Goal: Task Accomplishment & Management: Manage account settings

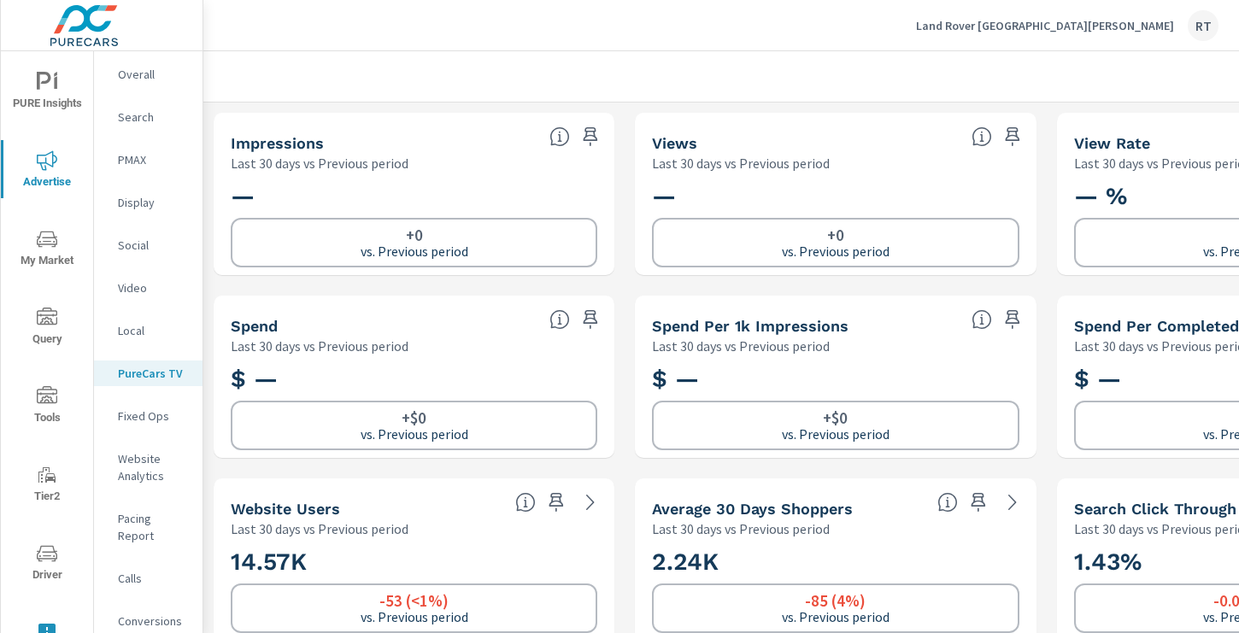
scroll to position [193, 0]
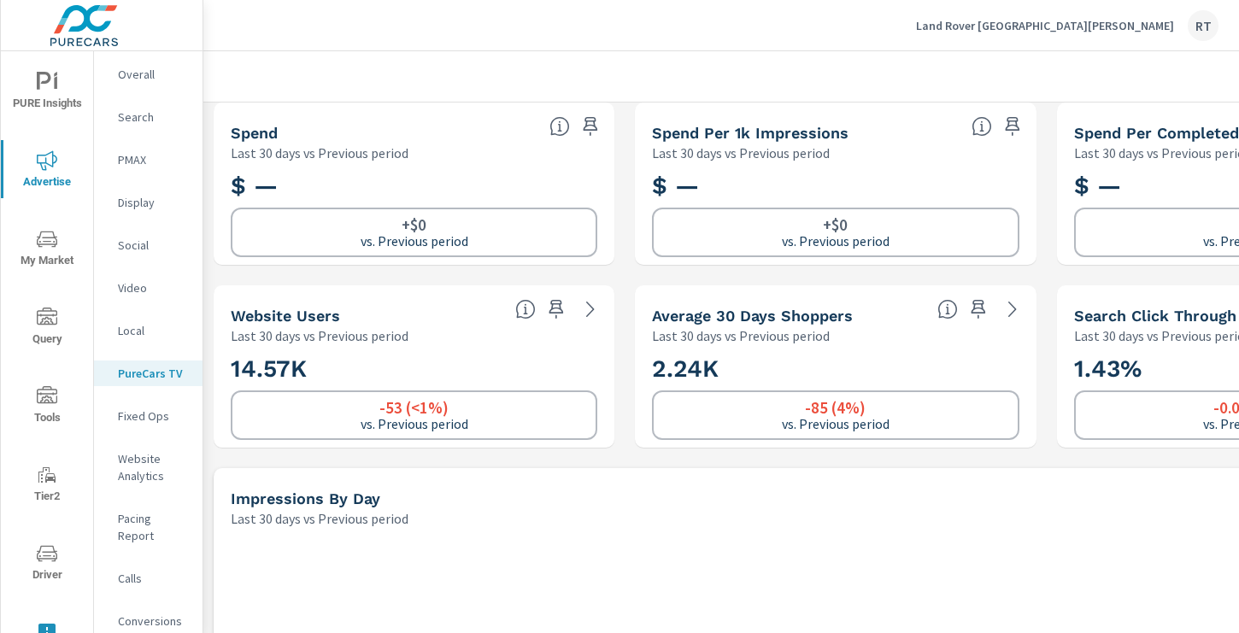
click at [1086, 26] on p "Land Rover Santa Monica" at bounding box center [1045, 25] width 258 height 15
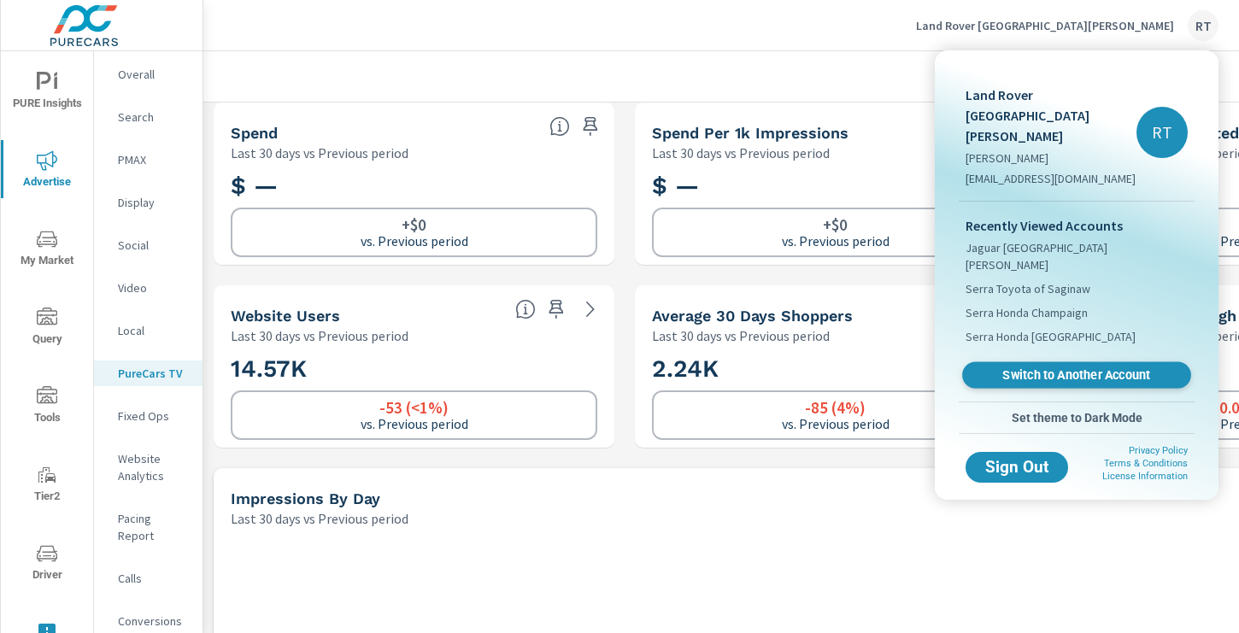
click at [1029, 367] on span "Switch to Another Account" at bounding box center [1075, 375] width 209 height 16
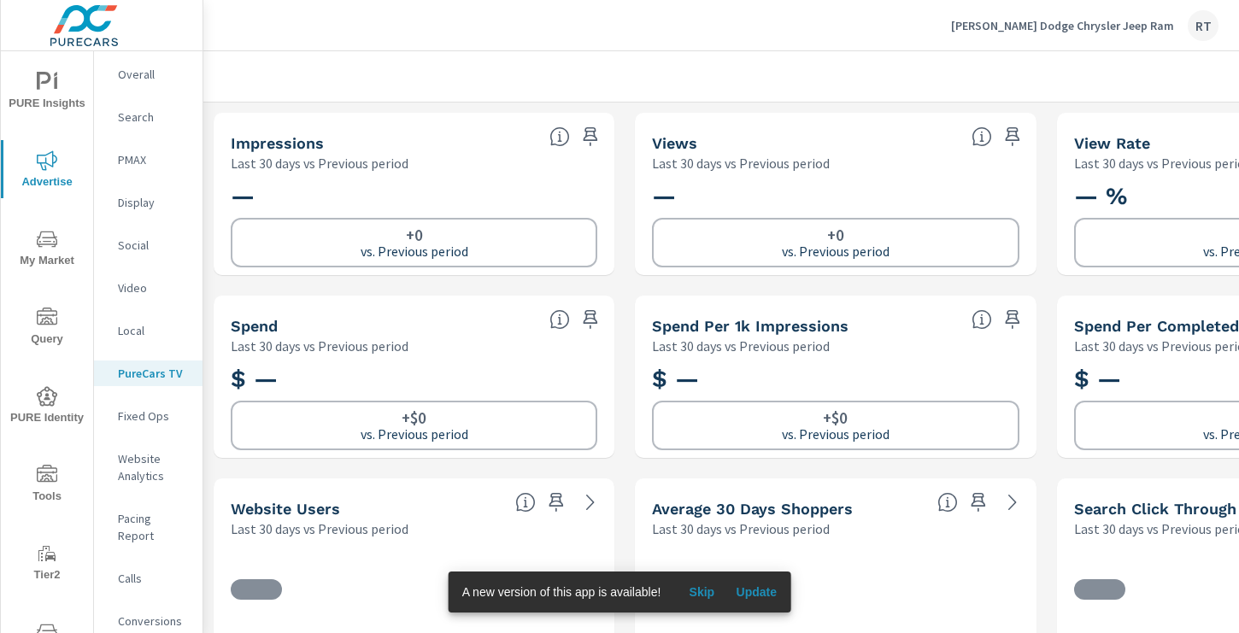
click at [711, 592] on span "Skip" at bounding box center [701, 591] width 41 height 15
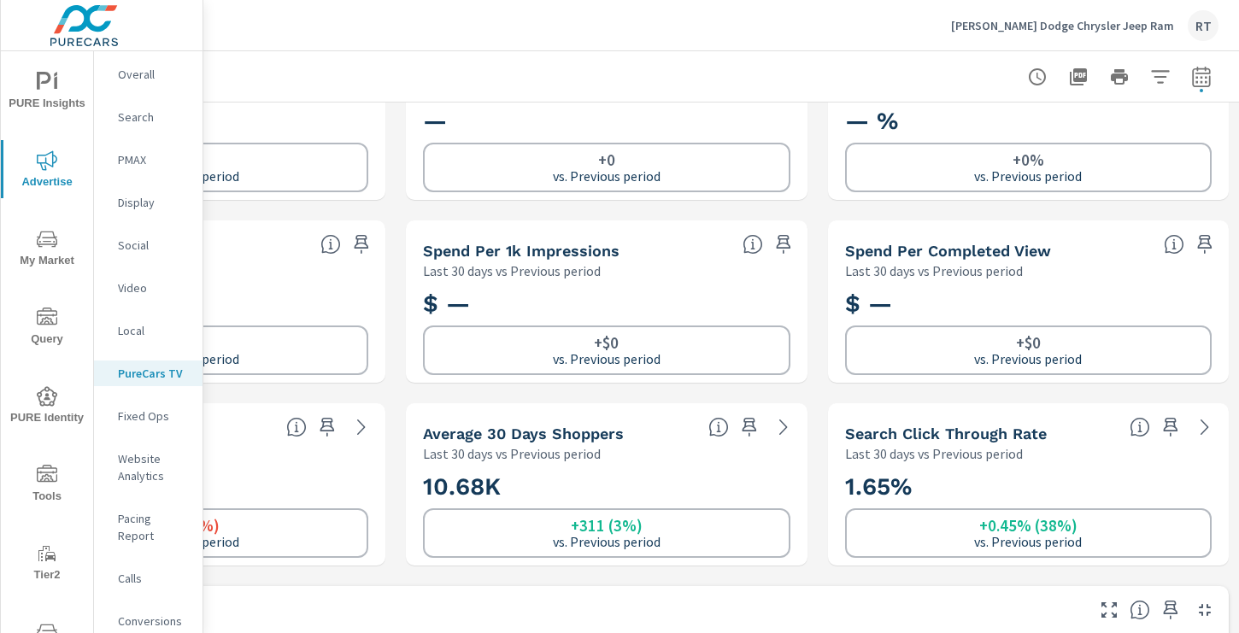
scroll to position [75, 0]
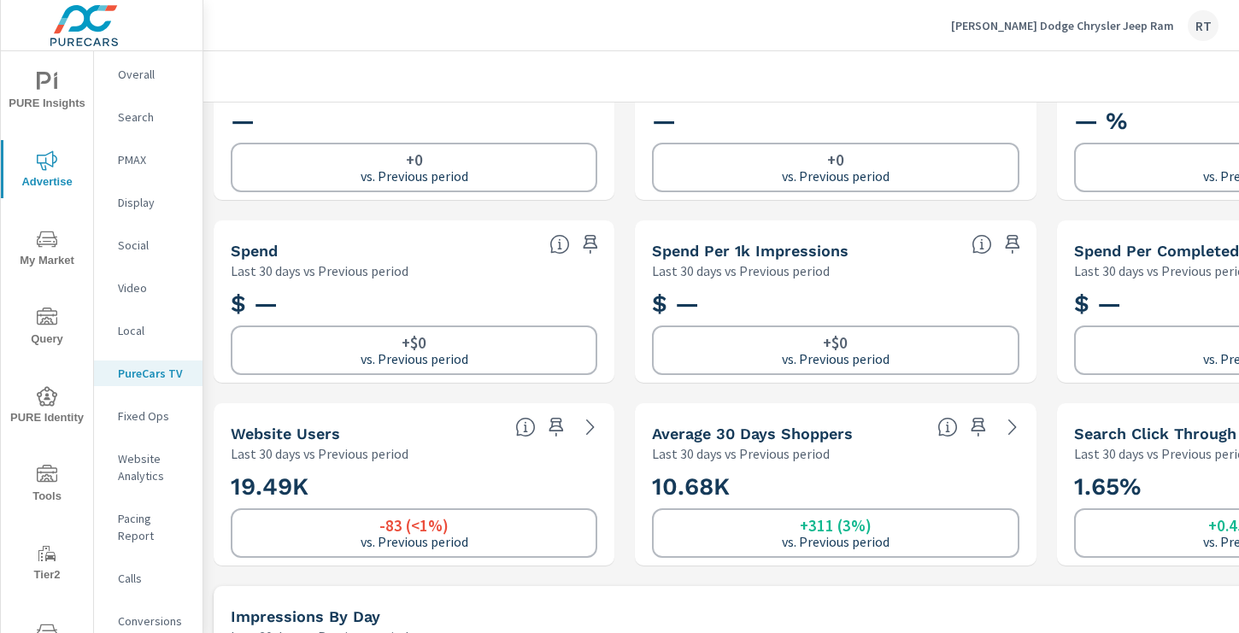
click at [57, 85] on span "PURE Insights" at bounding box center [47, 93] width 82 height 42
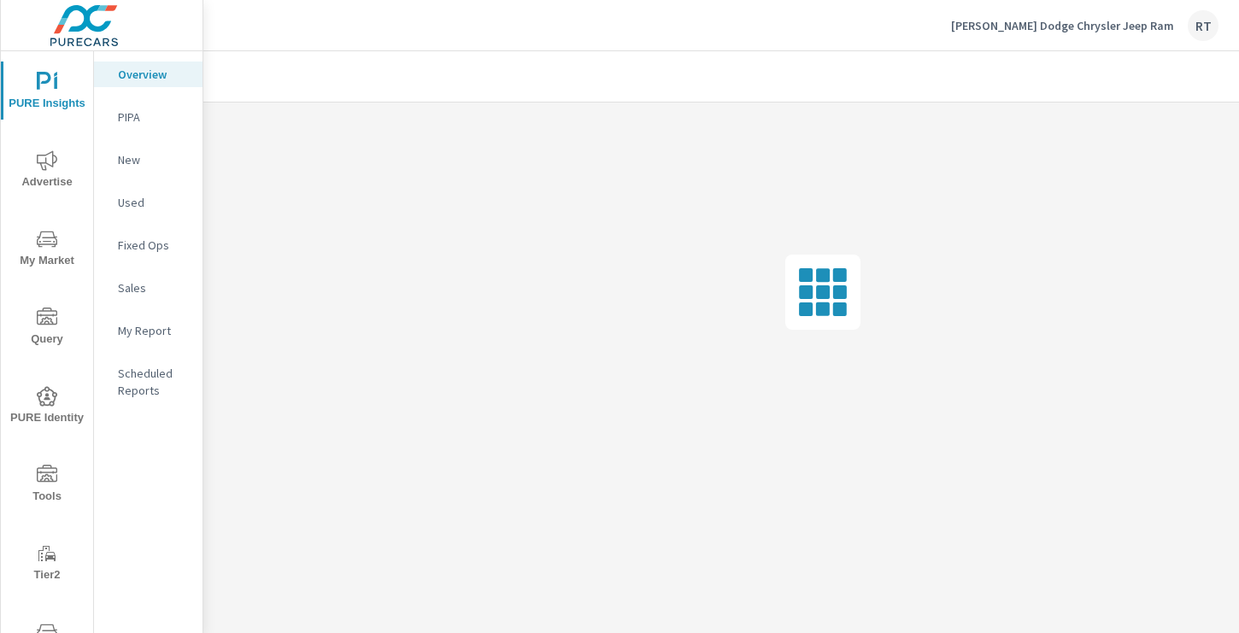
click at [151, 314] on nav "Overview PIPA New Used Fixed Ops Sales My Report Scheduled Reports" at bounding box center [148, 239] width 108 height 376
click at [149, 335] on p "My Report" at bounding box center [153, 330] width 71 height 17
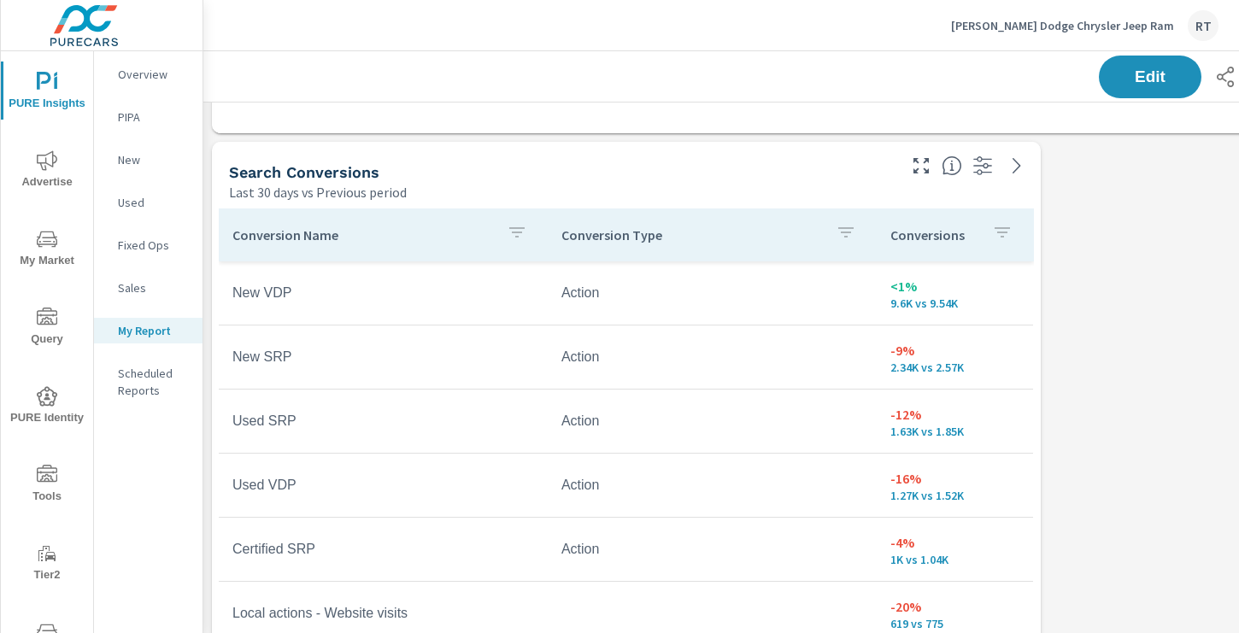
scroll to position [760, 0]
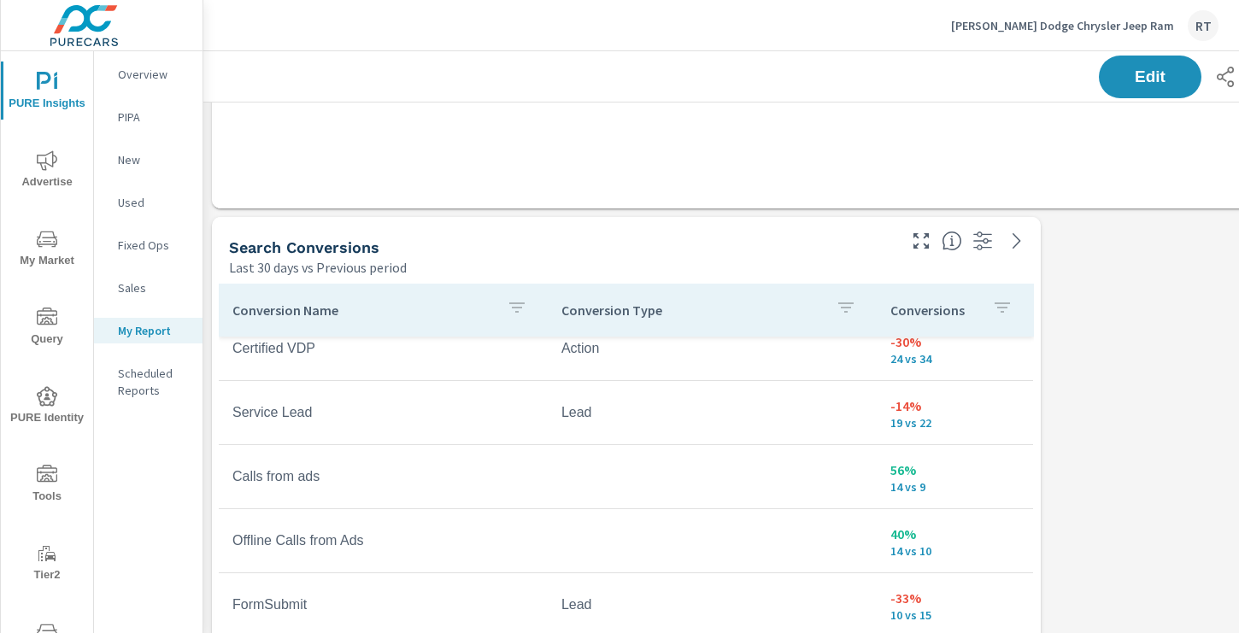
scroll to position [676, 0]
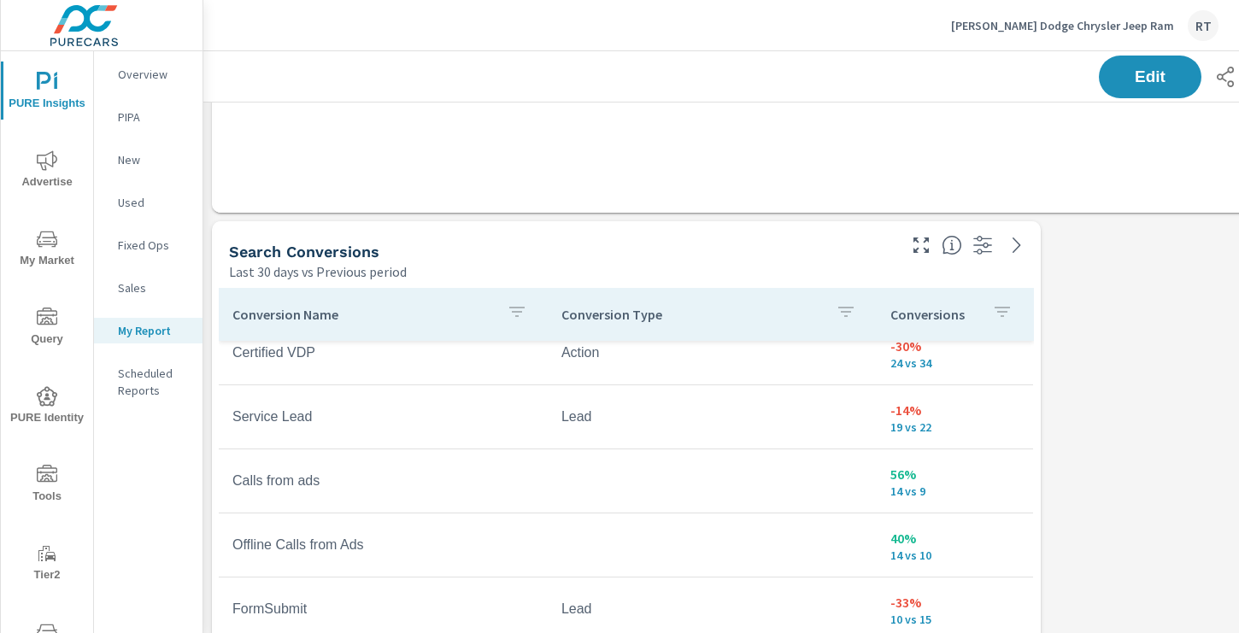
click at [977, 314] on p "Conversions" at bounding box center [934, 314] width 88 height 17
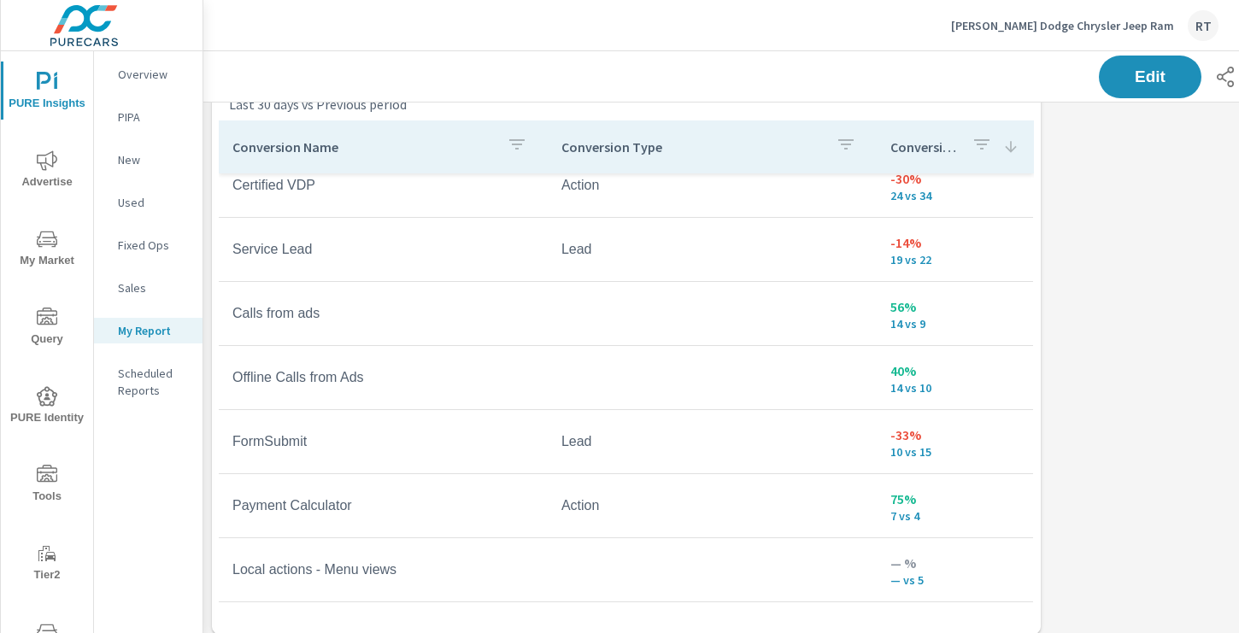
scroll to position [855, 0]
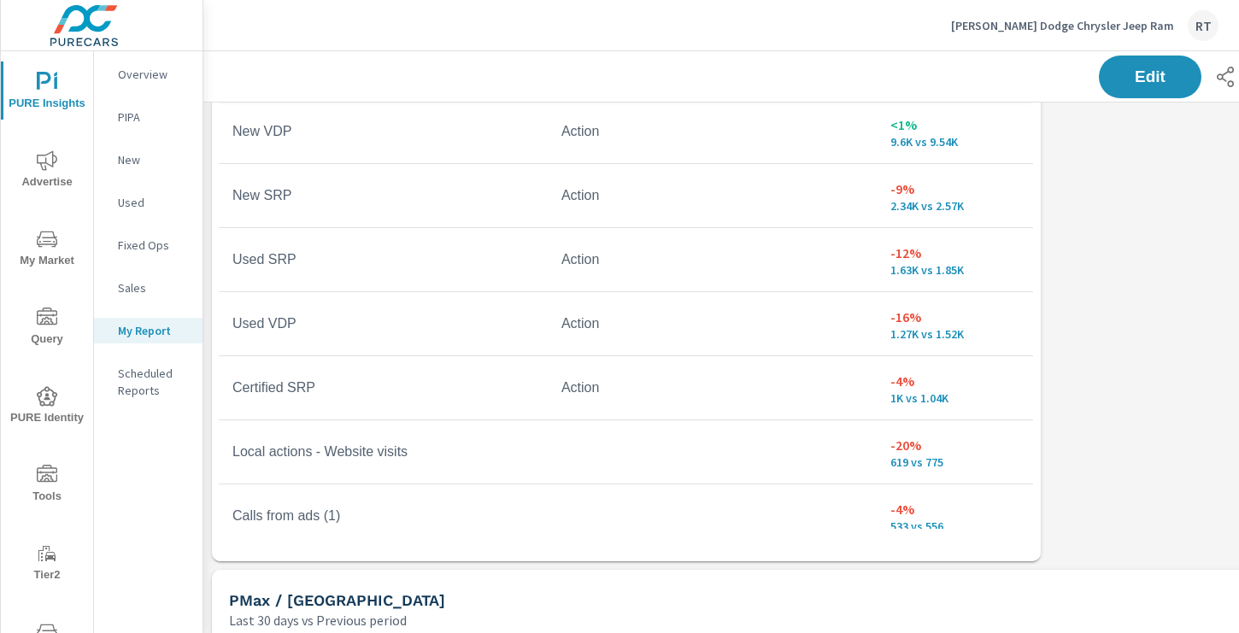
scroll to position [912, 0]
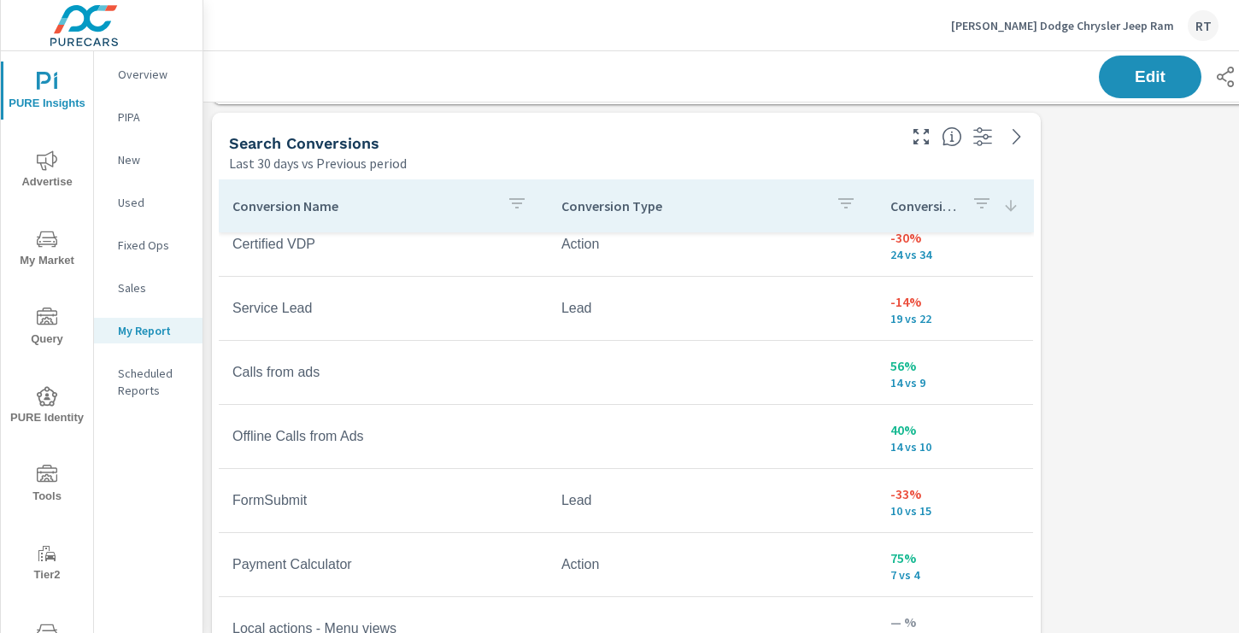
scroll to position [778, 3]
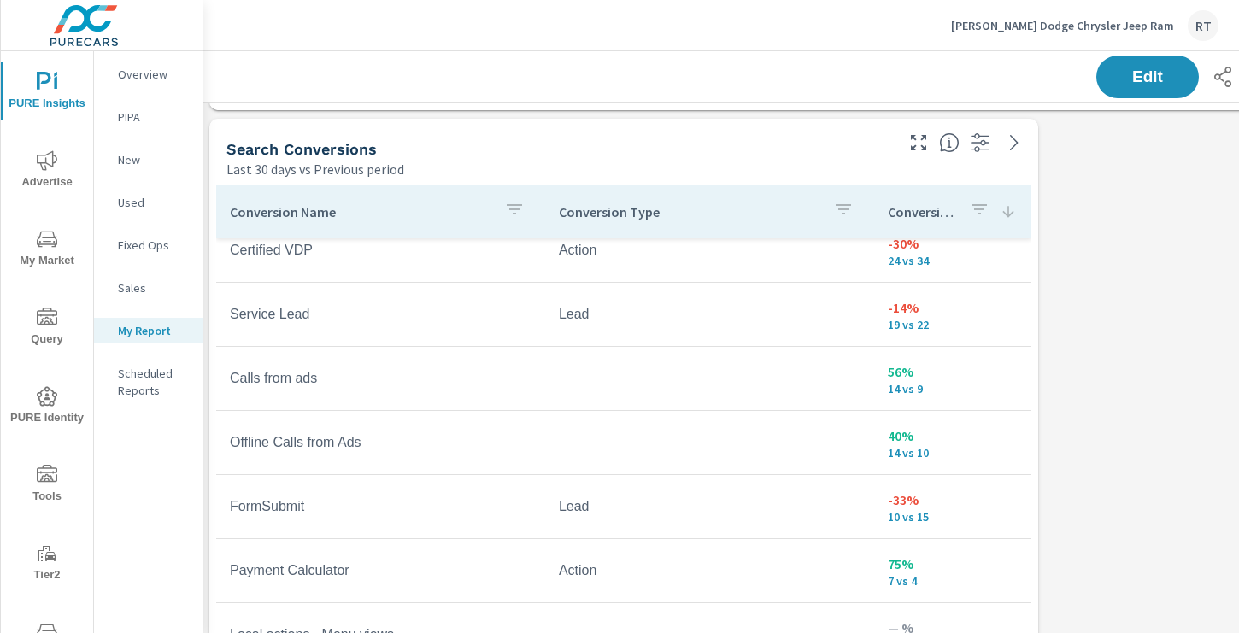
click at [1005, 210] on icon at bounding box center [1007, 211] width 17 height 17
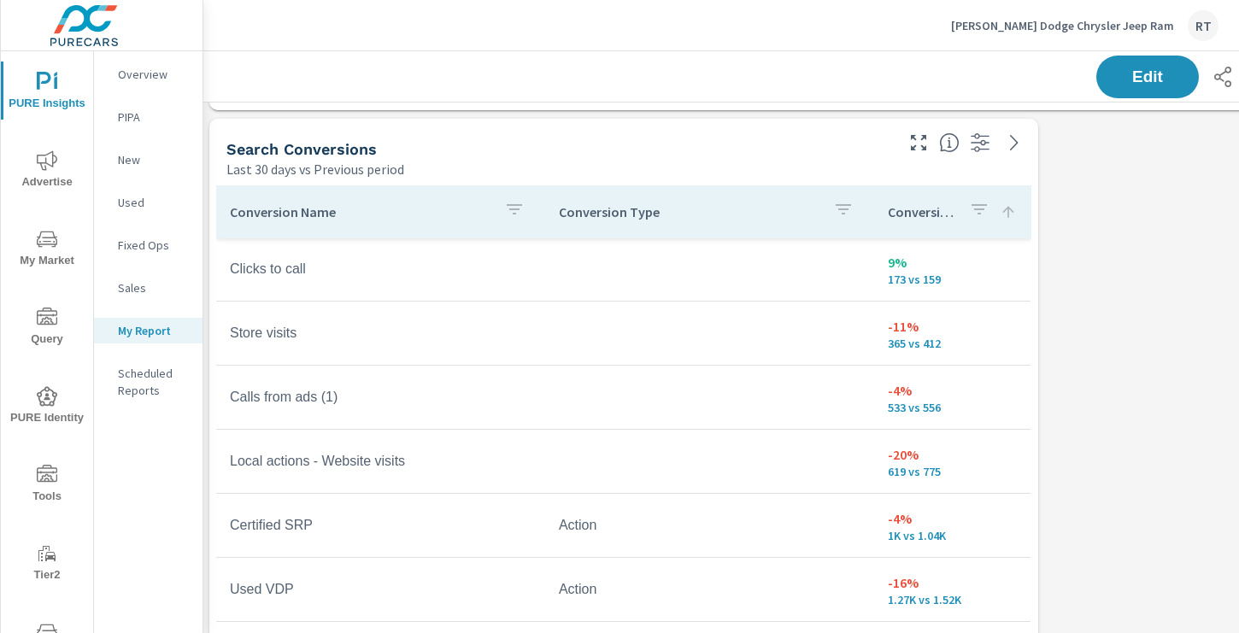
scroll to position [320, 0]
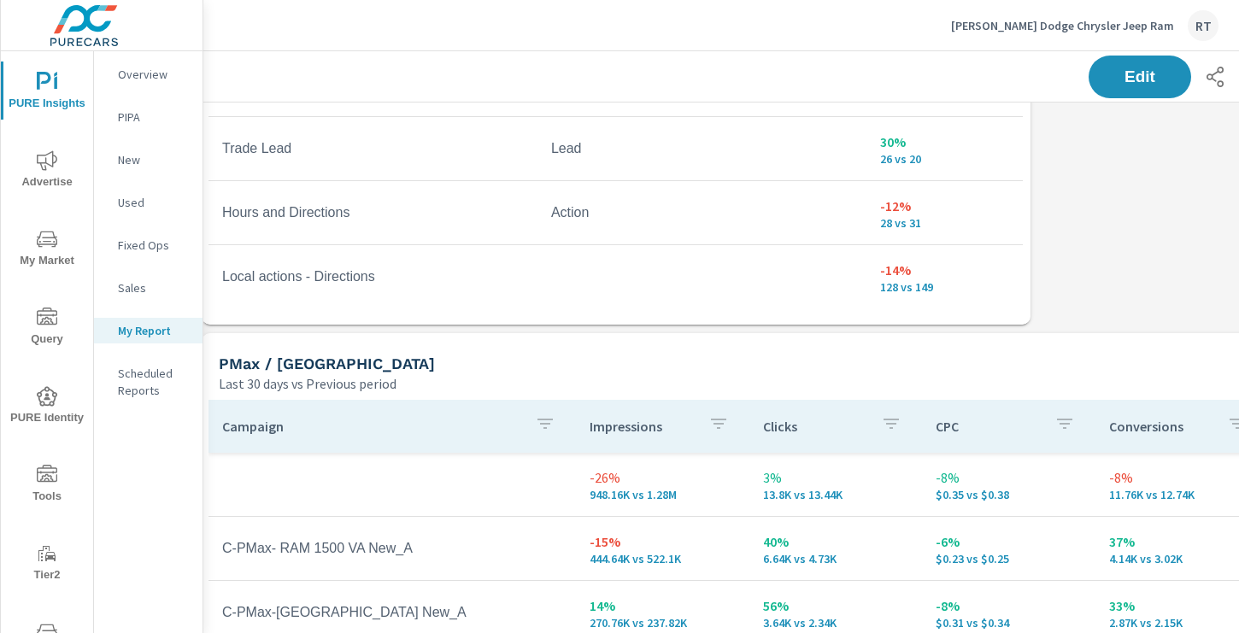
scroll to position [1148, 10]
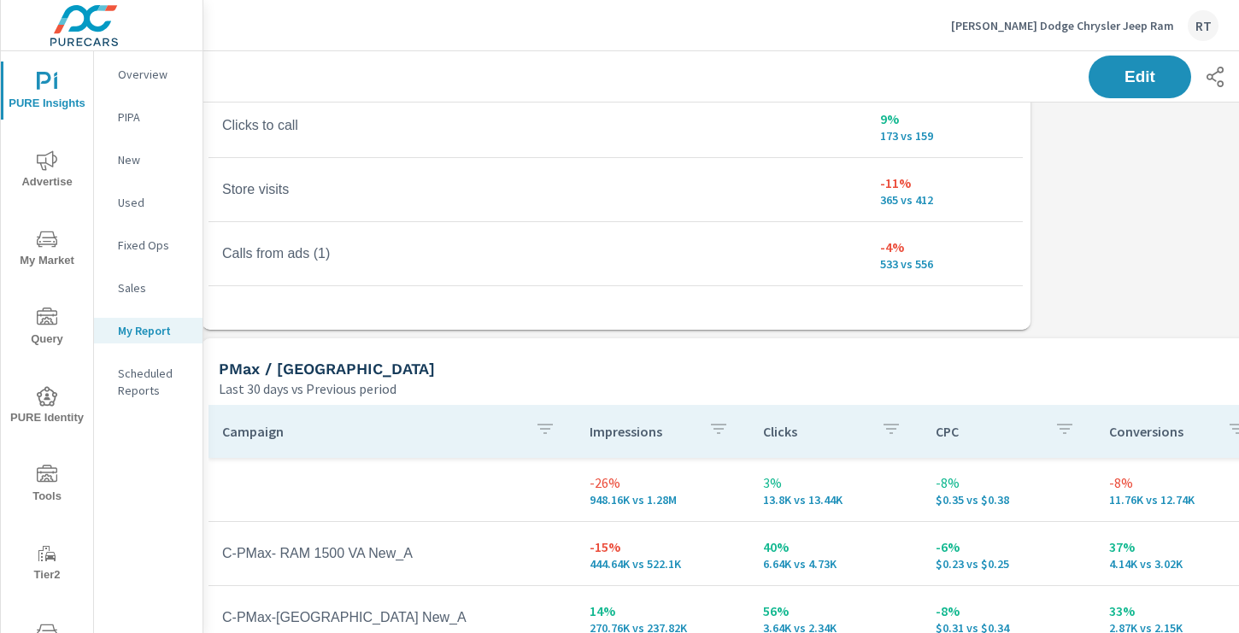
scroll to position [416, 0]
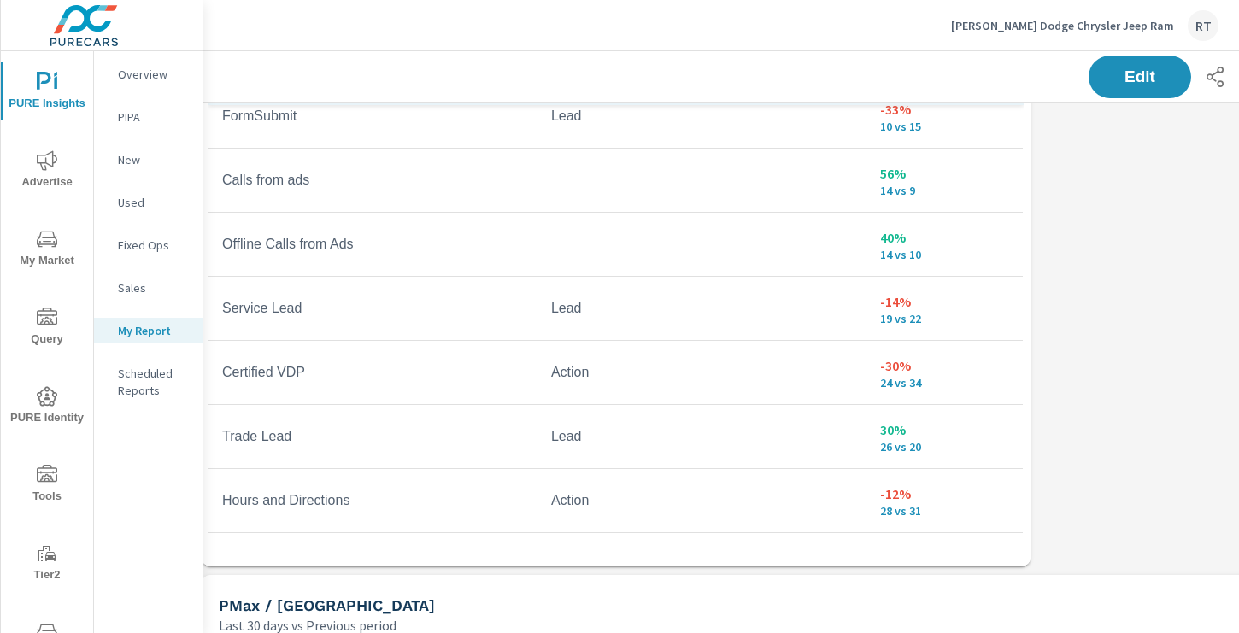
scroll to position [917, 10]
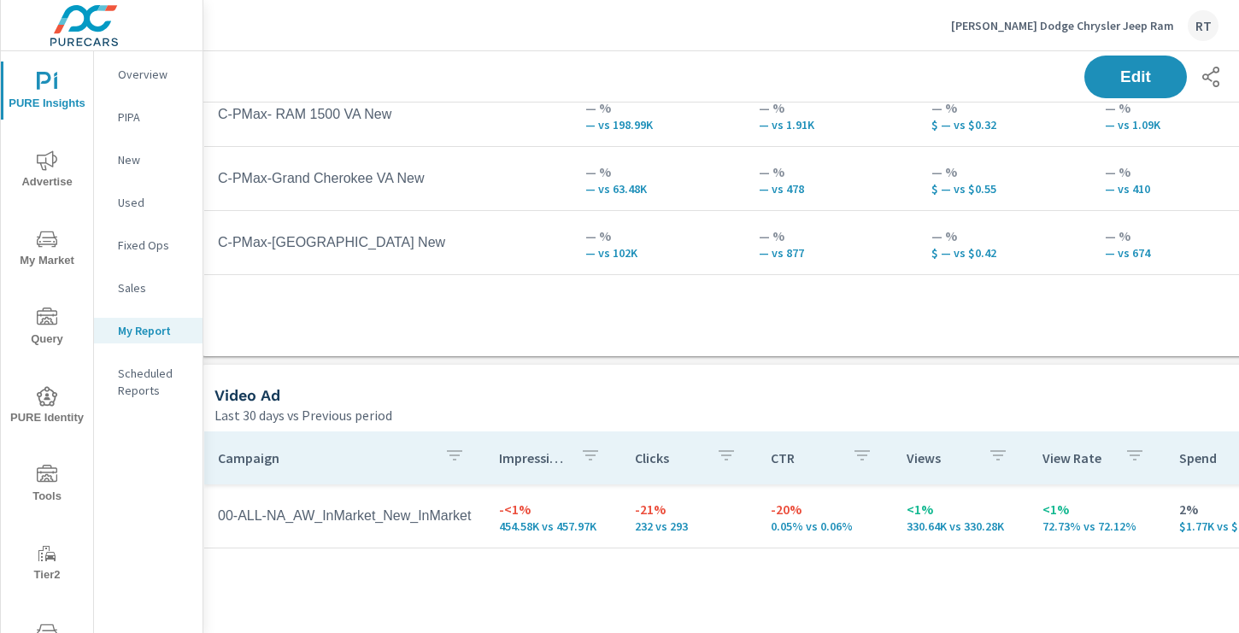
scroll to position [2032, 15]
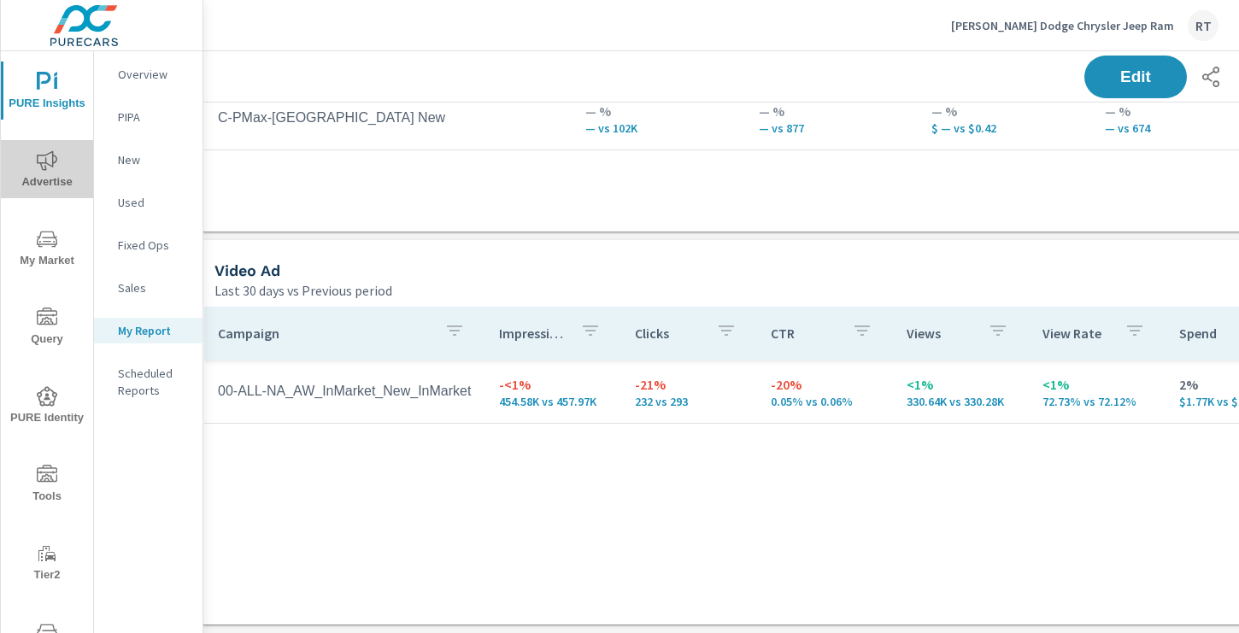
click at [56, 161] on icon "nav menu" at bounding box center [47, 160] width 21 height 20
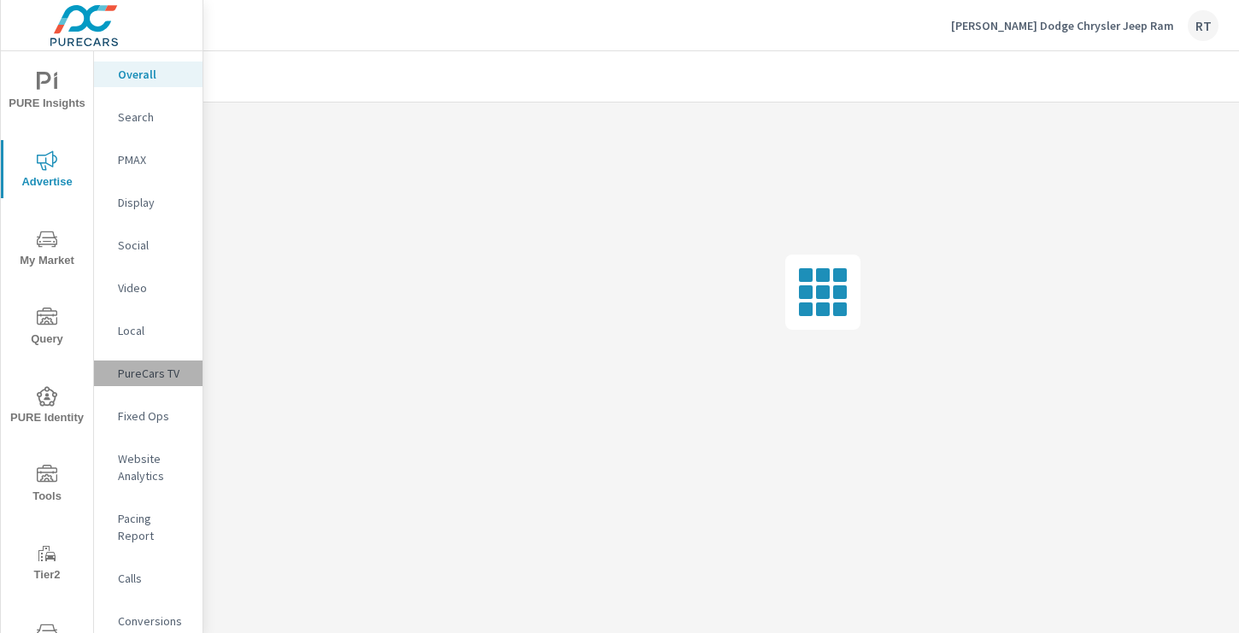
click at [163, 373] on p "PureCars TV" at bounding box center [153, 373] width 71 height 17
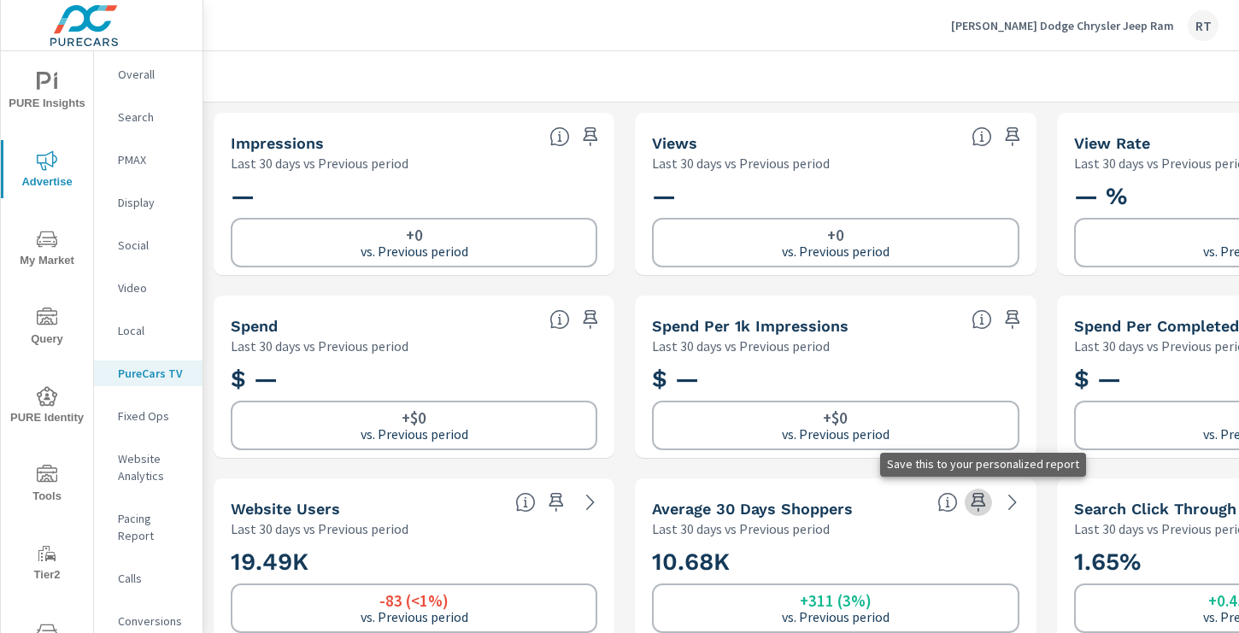
click at [979, 501] on icon "button" at bounding box center [977, 502] width 15 height 19
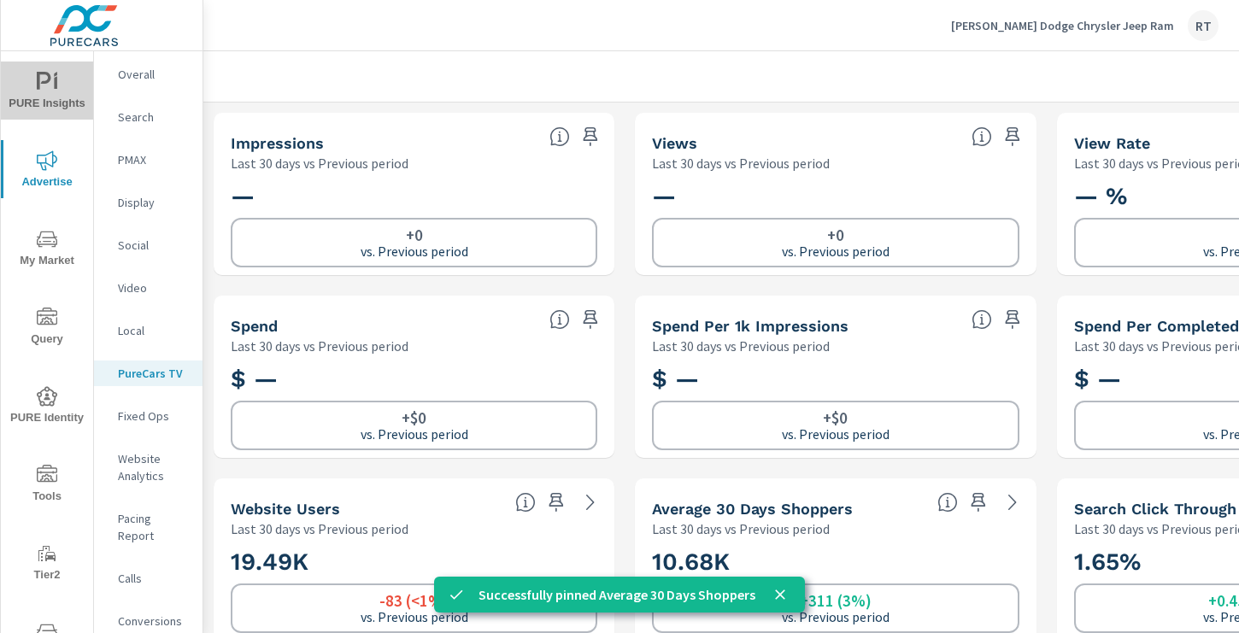
click at [55, 92] on span "PURE Insights" at bounding box center [47, 93] width 82 height 42
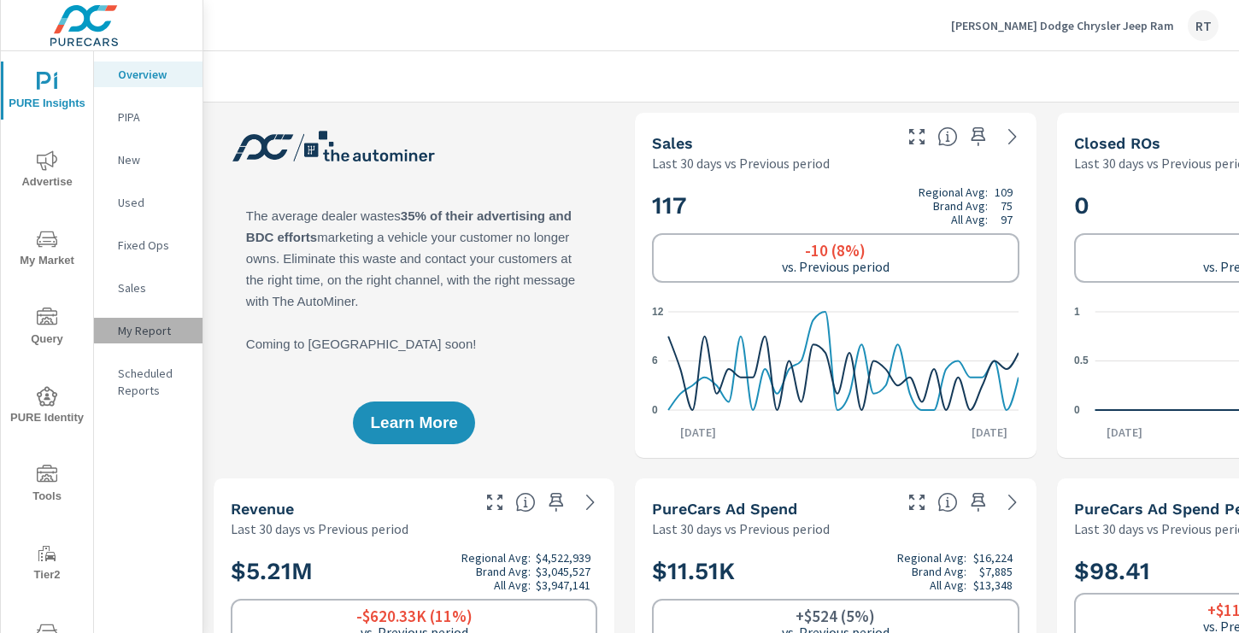
click at [138, 333] on p "My Report" at bounding box center [153, 330] width 71 height 17
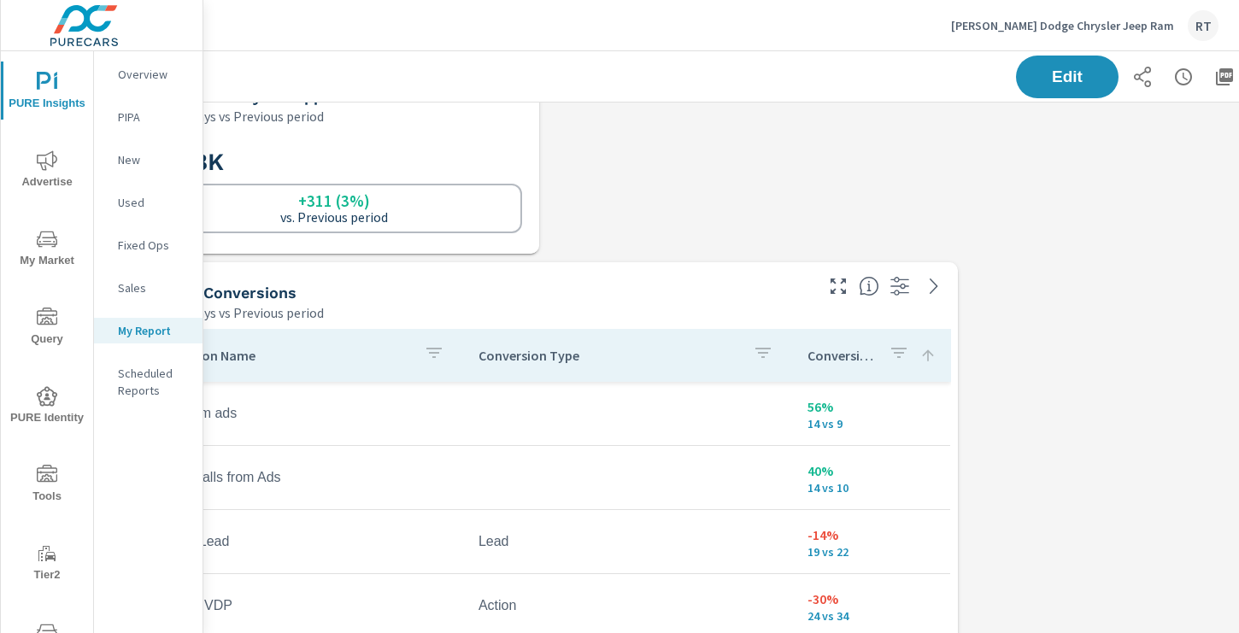
scroll to position [831, 229]
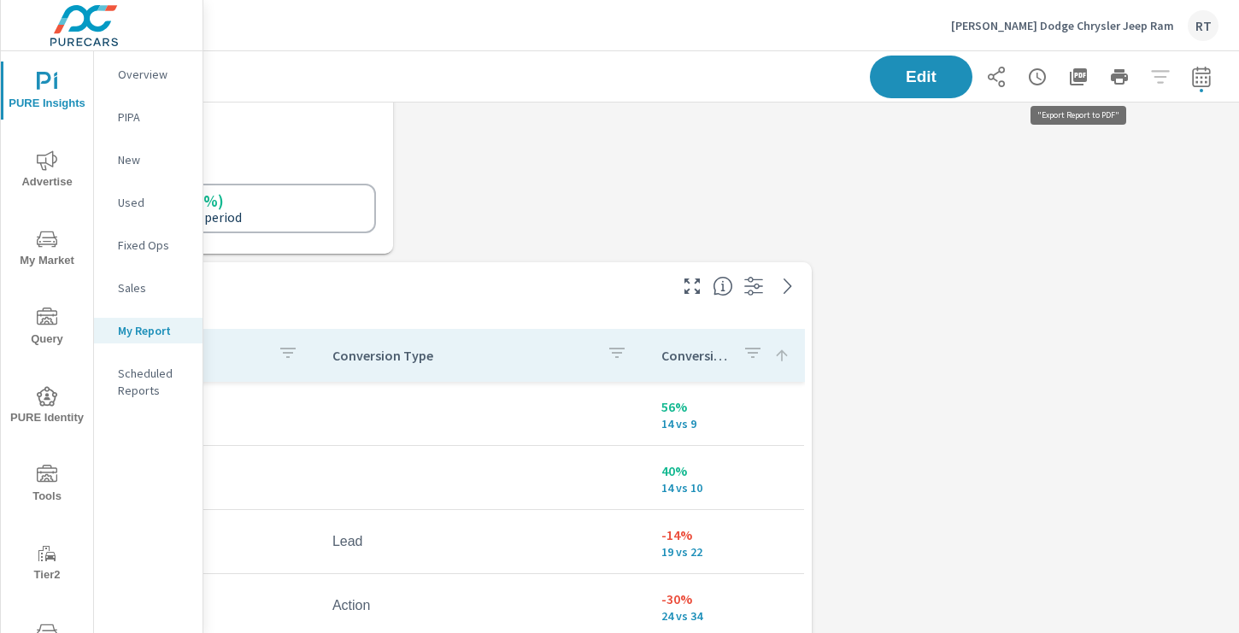
click at [1081, 75] on icon "button" at bounding box center [1078, 77] width 21 height 21
click at [1105, 26] on p "Landers Dodge Chrysler Jeep Ram" at bounding box center [1062, 25] width 223 height 15
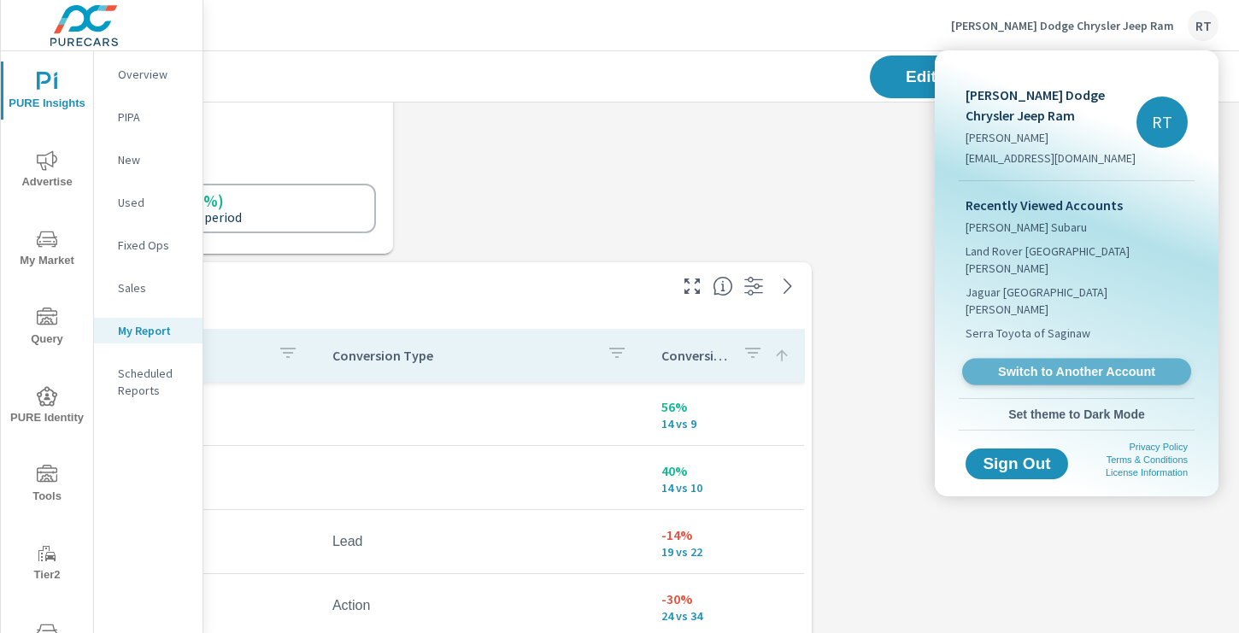
click at [1028, 364] on span "Switch to Another Account" at bounding box center [1075, 372] width 209 height 16
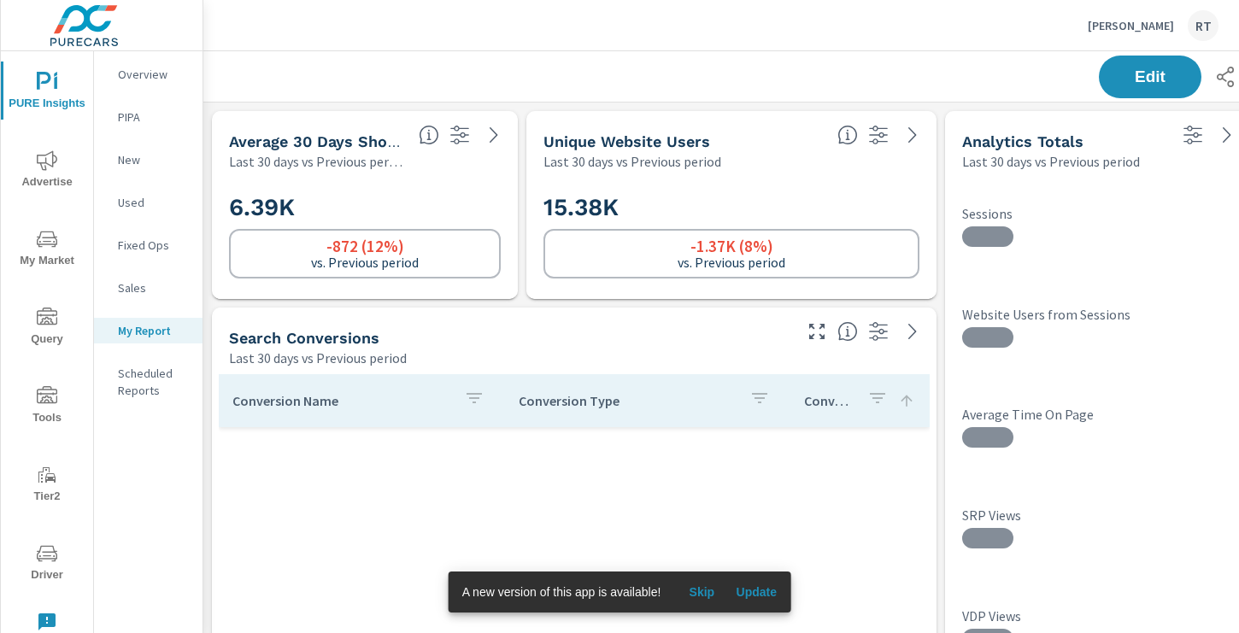
scroll to position [705, 0]
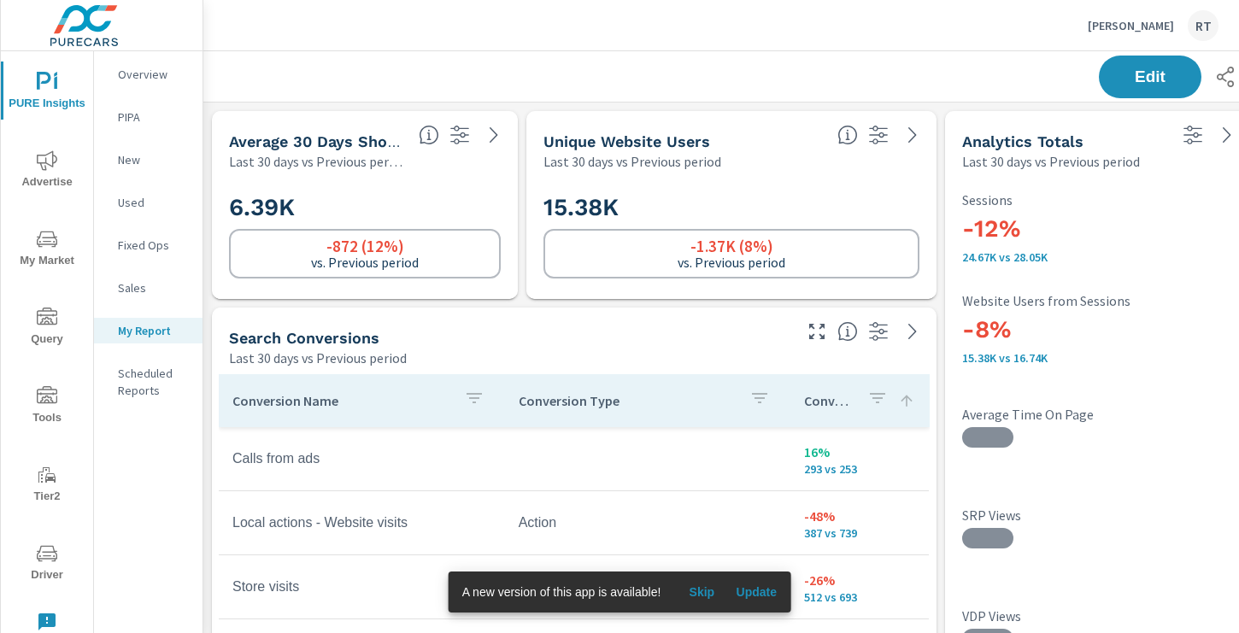
click at [709, 593] on span "Skip" at bounding box center [701, 591] width 41 height 15
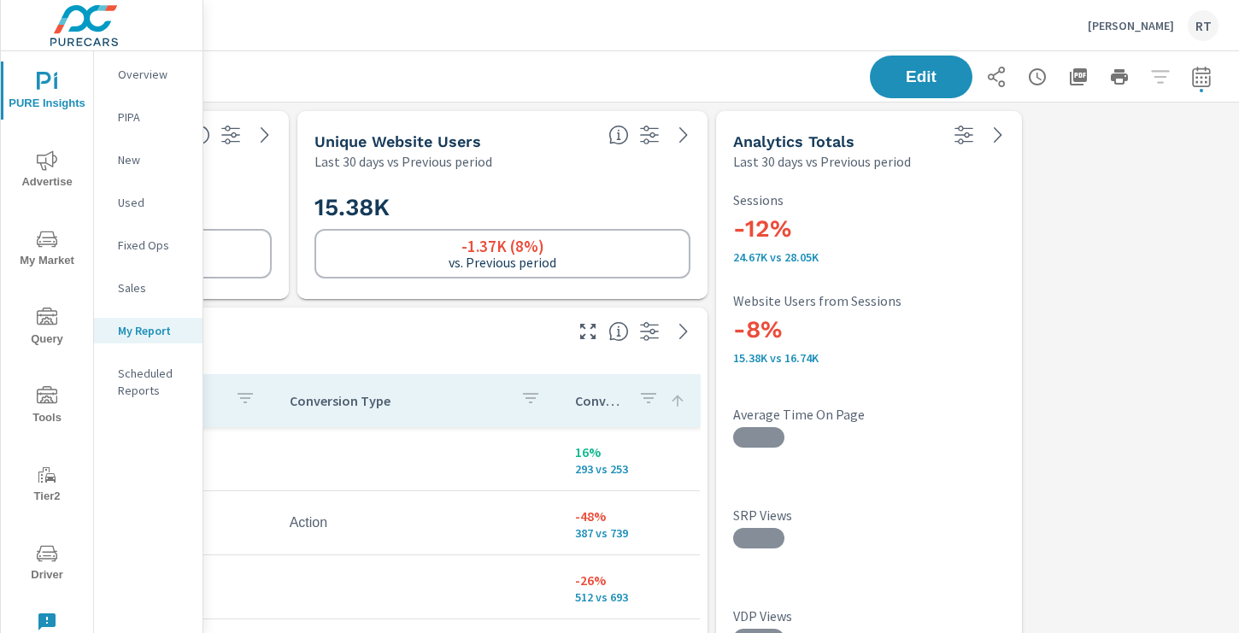
scroll to position [0, 0]
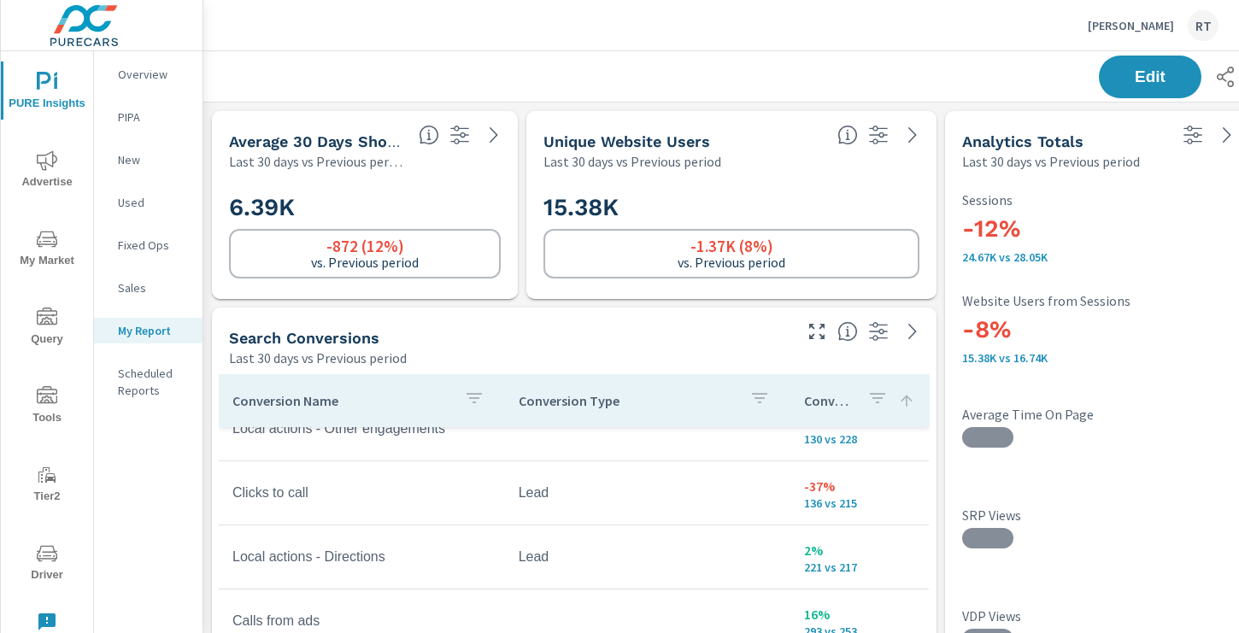
scroll to position [358, 0]
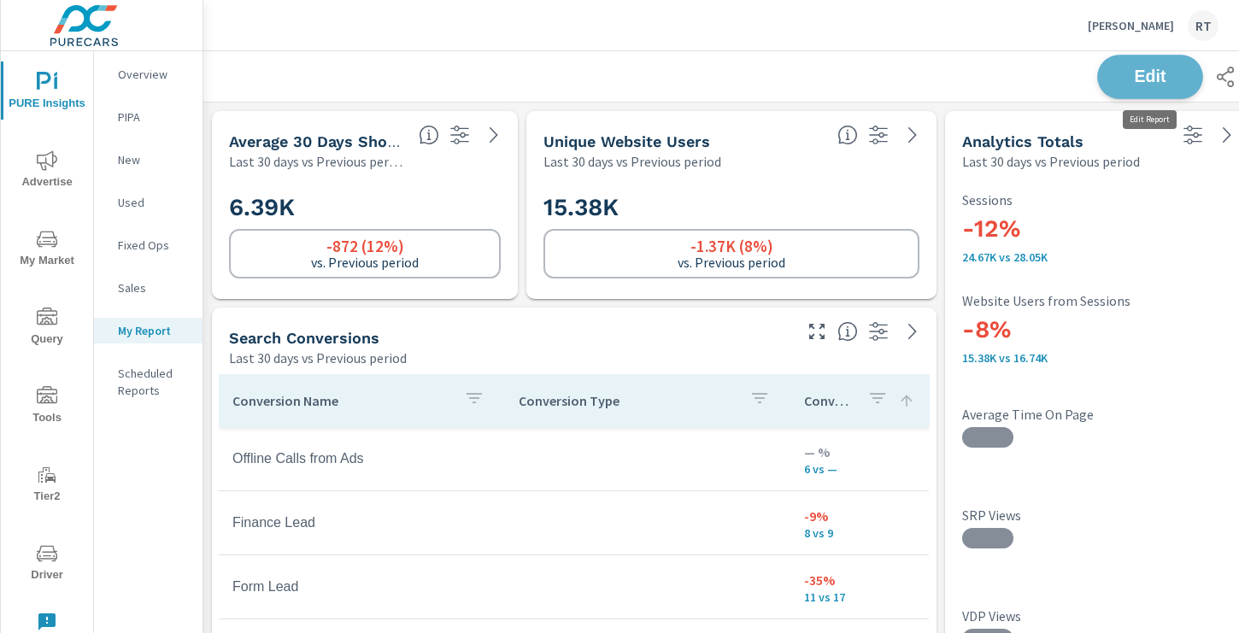
click at [1131, 80] on span "Edit" at bounding box center [1150, 76] width 70 height 16
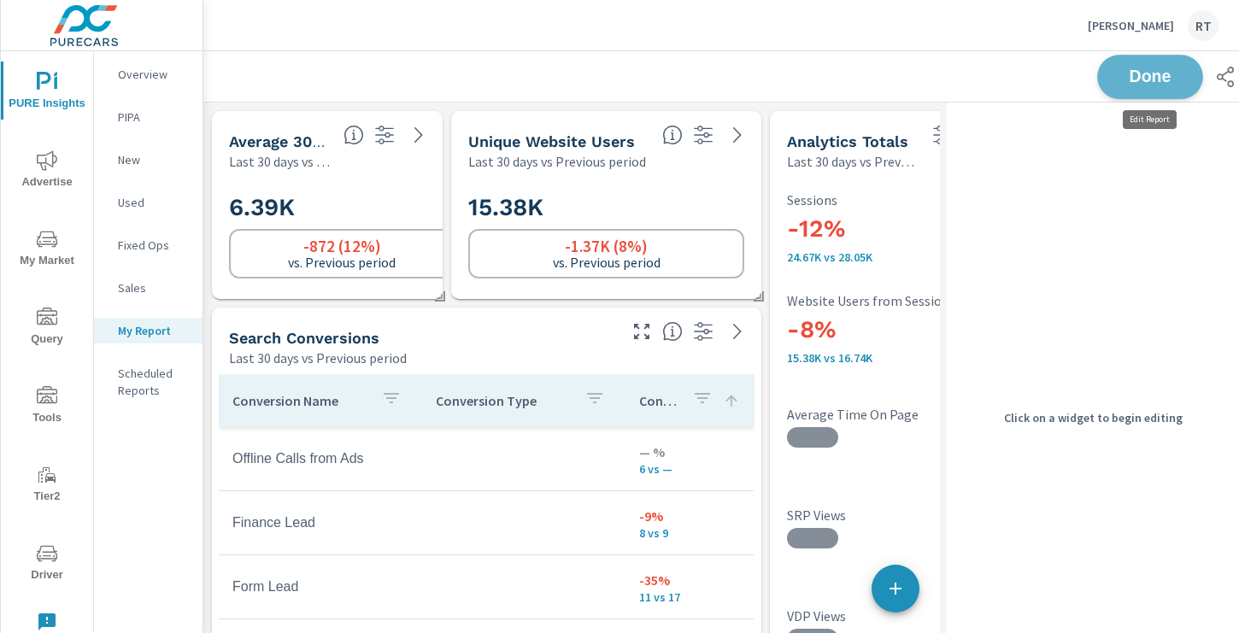
click at [1157, 79] on span "Done" at bounding box center [1150, 76] width 70 height 16
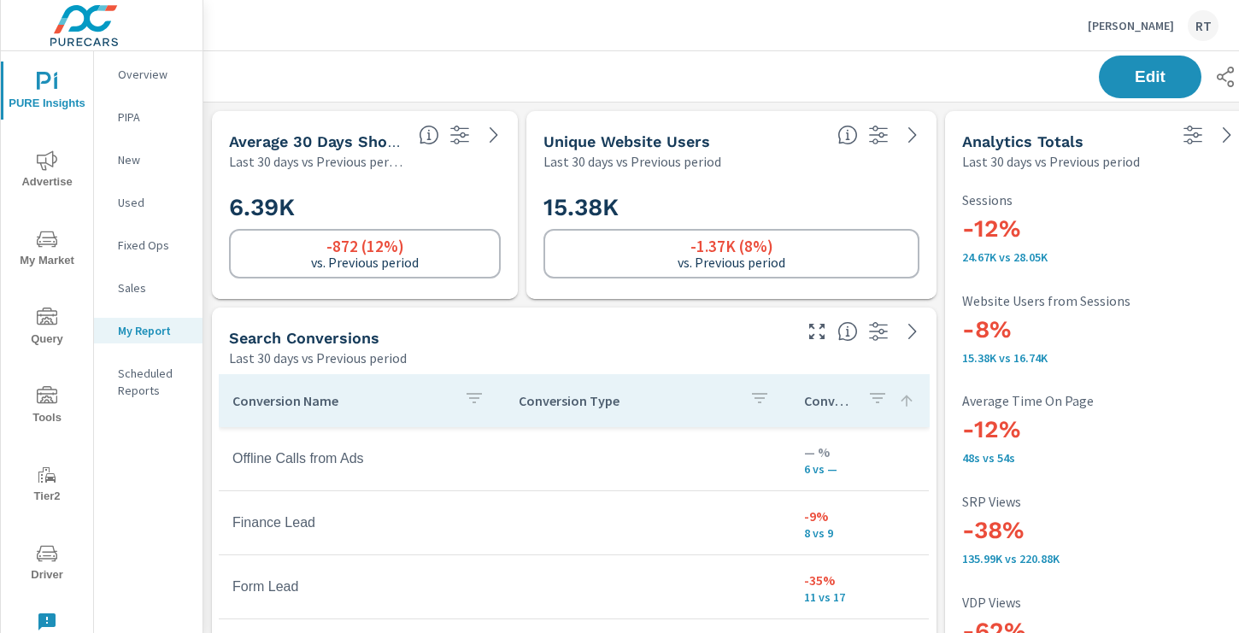
scroll to position [0, 229]
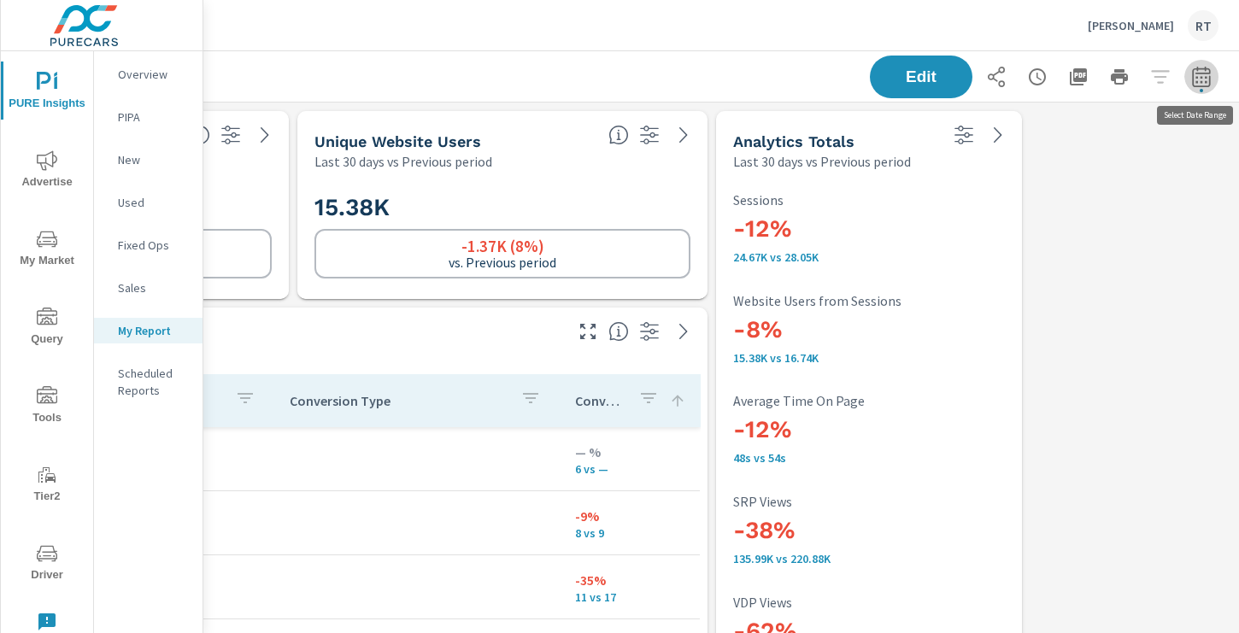
click at [1206, 73] on icon "button" at bounding box center [1201, 77] width 21 height 21
select select "Last 30 days"
select select "Previous period"
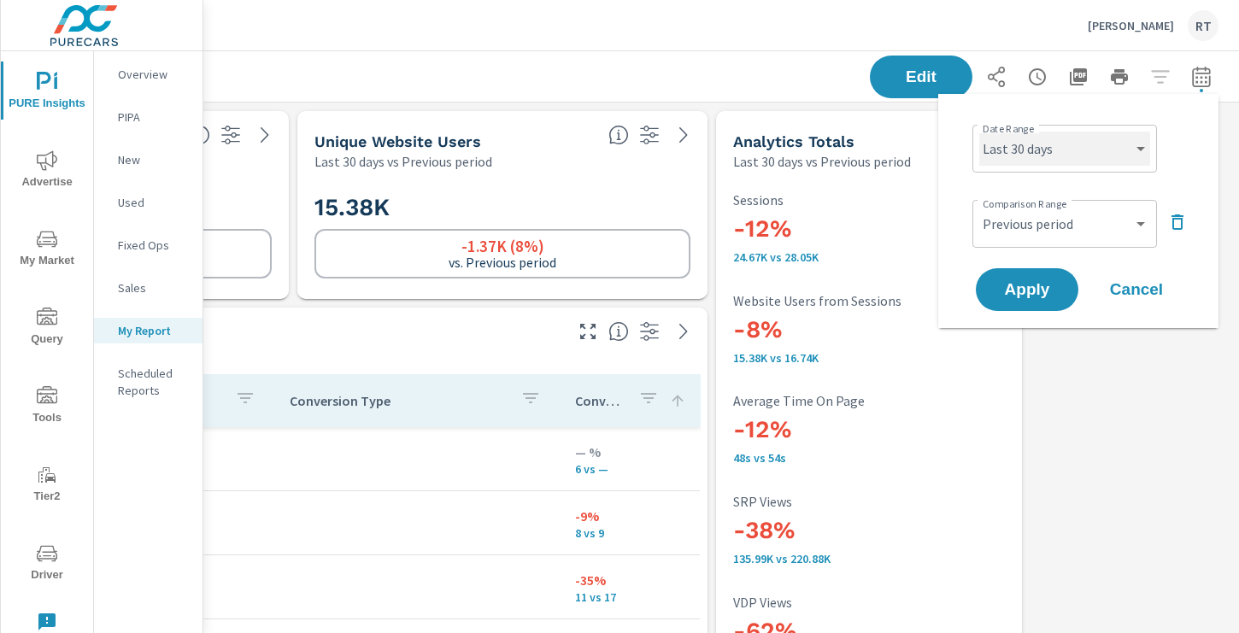
click at [1107, 147] on select "Custom [DATE] Last week Last 7 days Last 14 days Last 30 days Last 45 days Last…" at bounding box center [1064, 149] width 171 height 34
click at [979, 132] on select "Custom [DATE] Last week Last 7 days Last 14 days Last 30 days Last 45 days Last…" at bounding box center [1064, 149] width 171 height 34
select select "Last 14 days"
click at [1037, 292] on span "Apply" at bounding box center [1027, 290] width 70 height 16
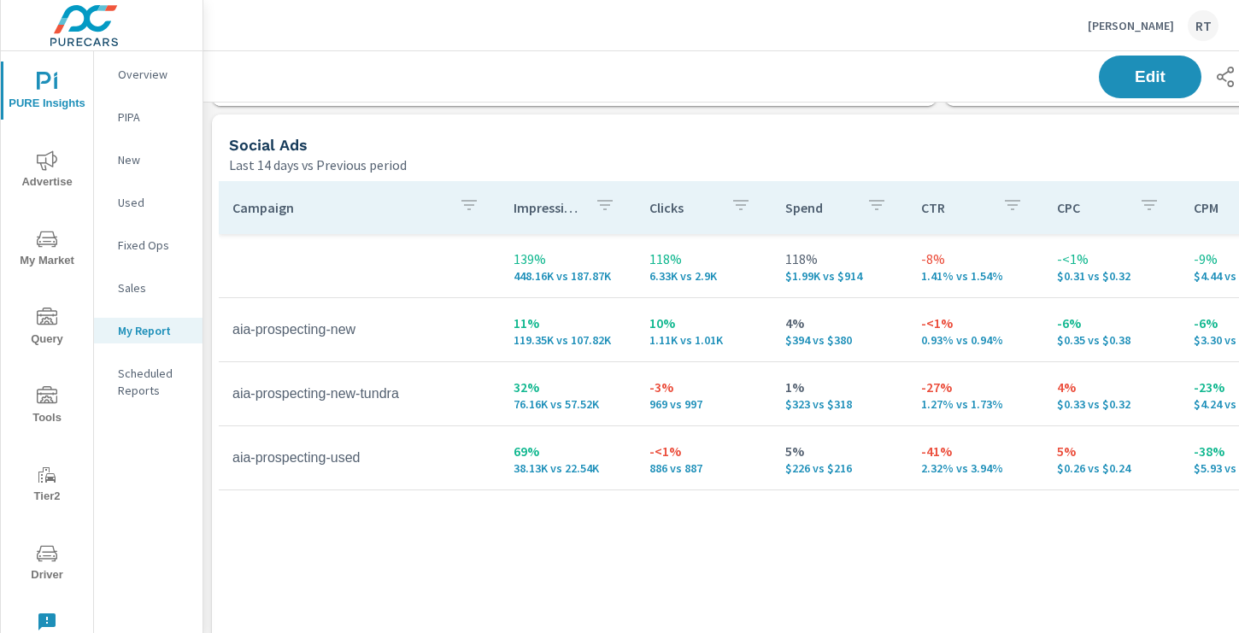
scroll to position [853, 0]
